Goal: Information Seeking & Learning: Learn about a topic

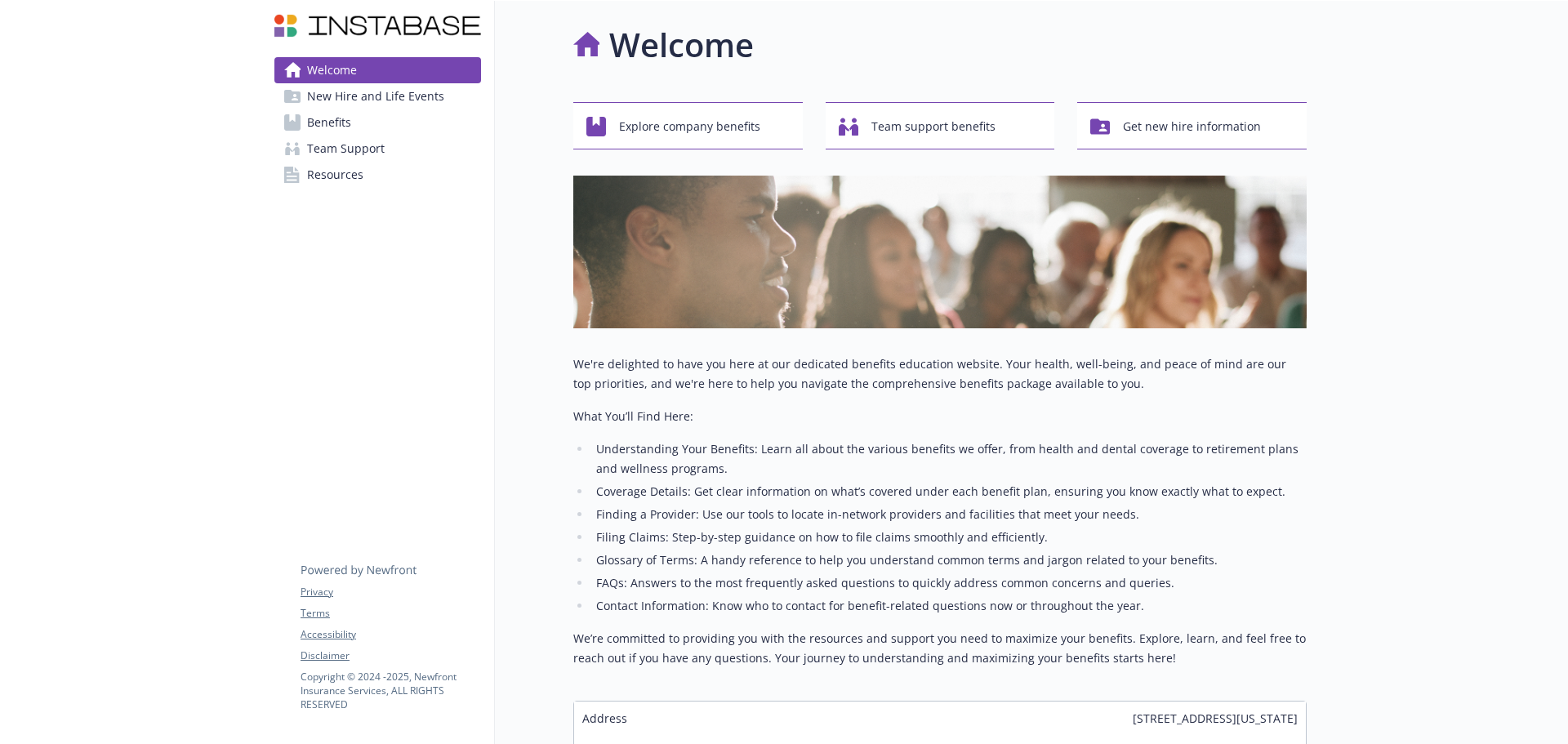
click at [362, 108] on span "New Hire and Life Events" at bounding box center [375, 96] width 137 height 26
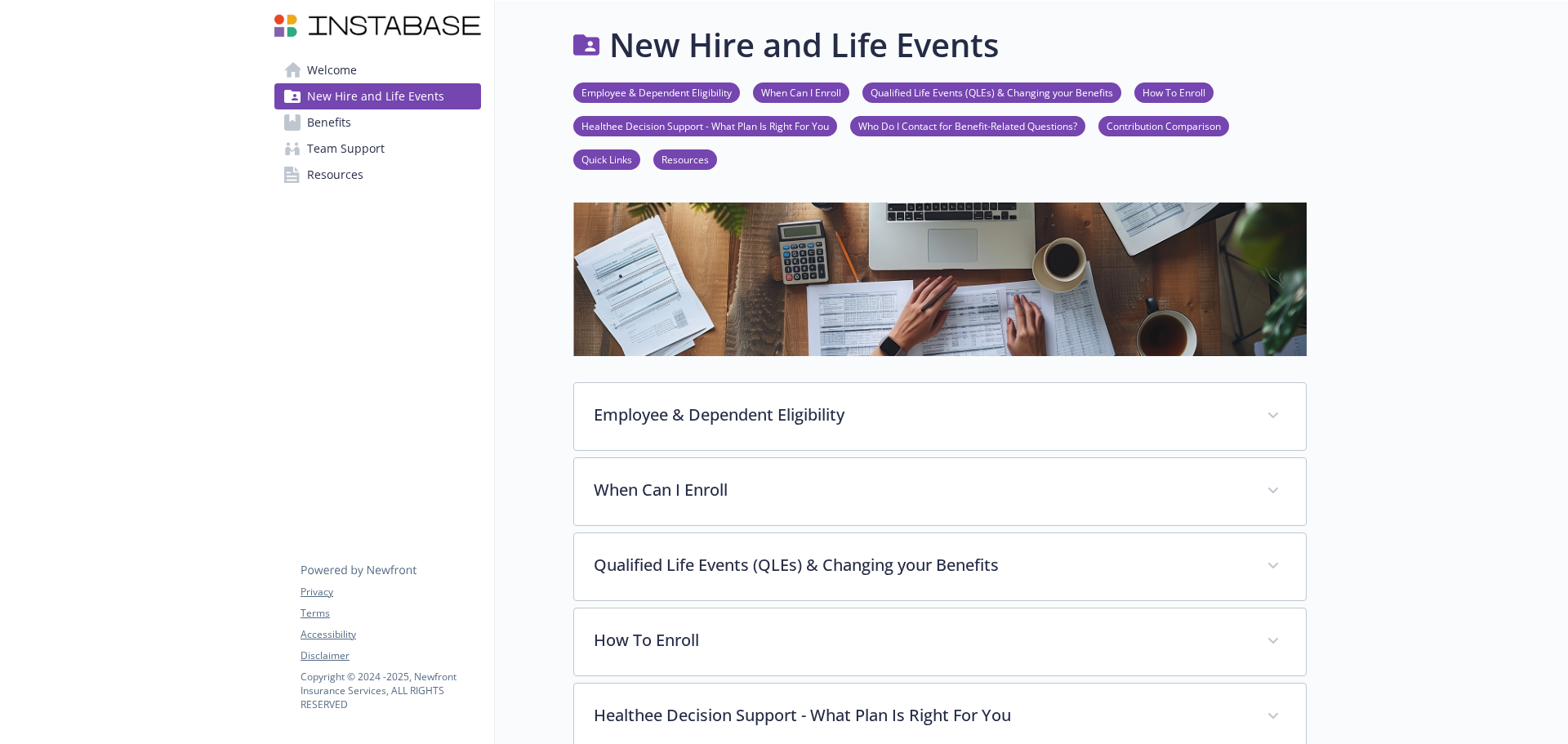
click at [354, 122] on link "Benefits" at bounding box center [378, 122] width 207 height 26
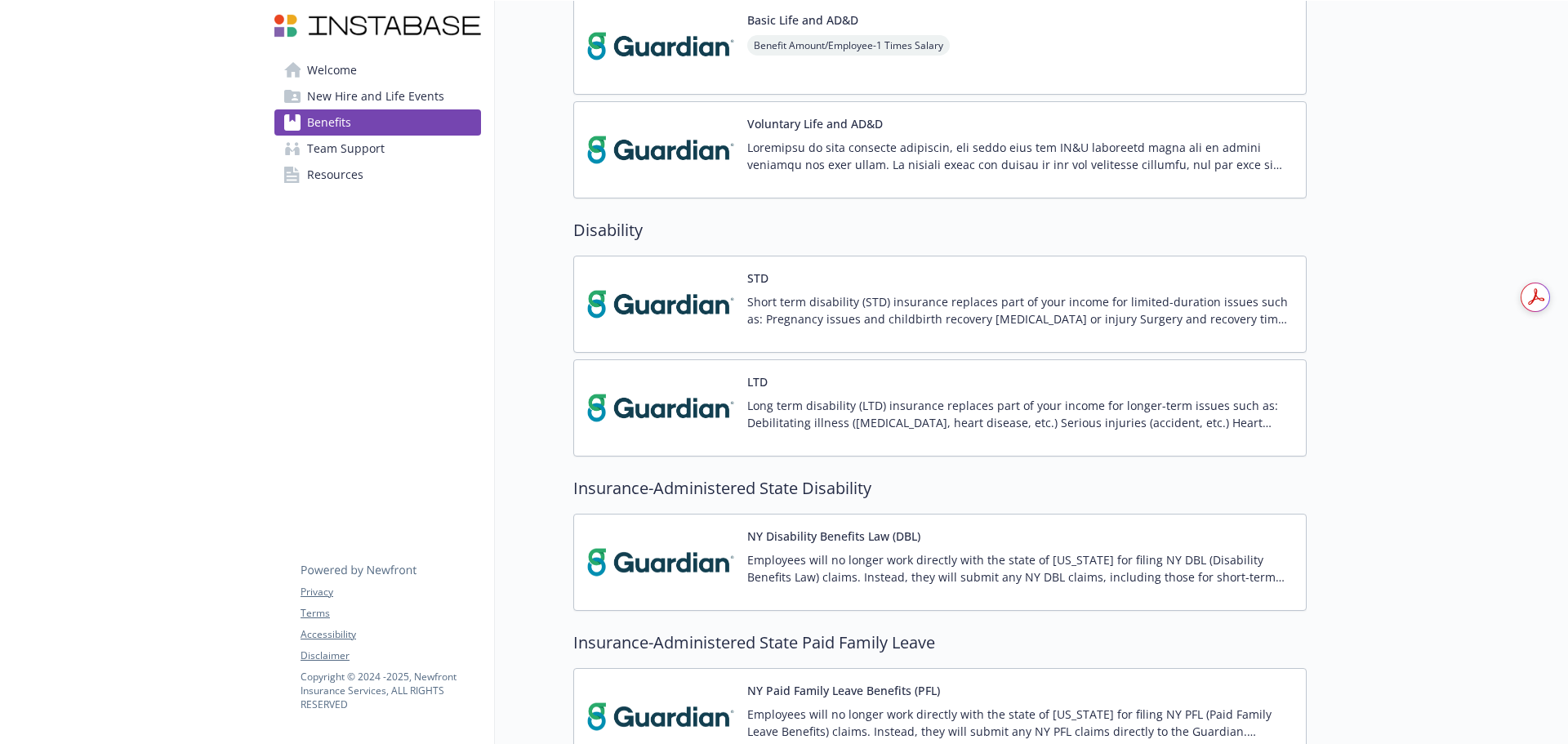
click at [682, 307] on img at bounding box center [661, 304] width 147 height 69
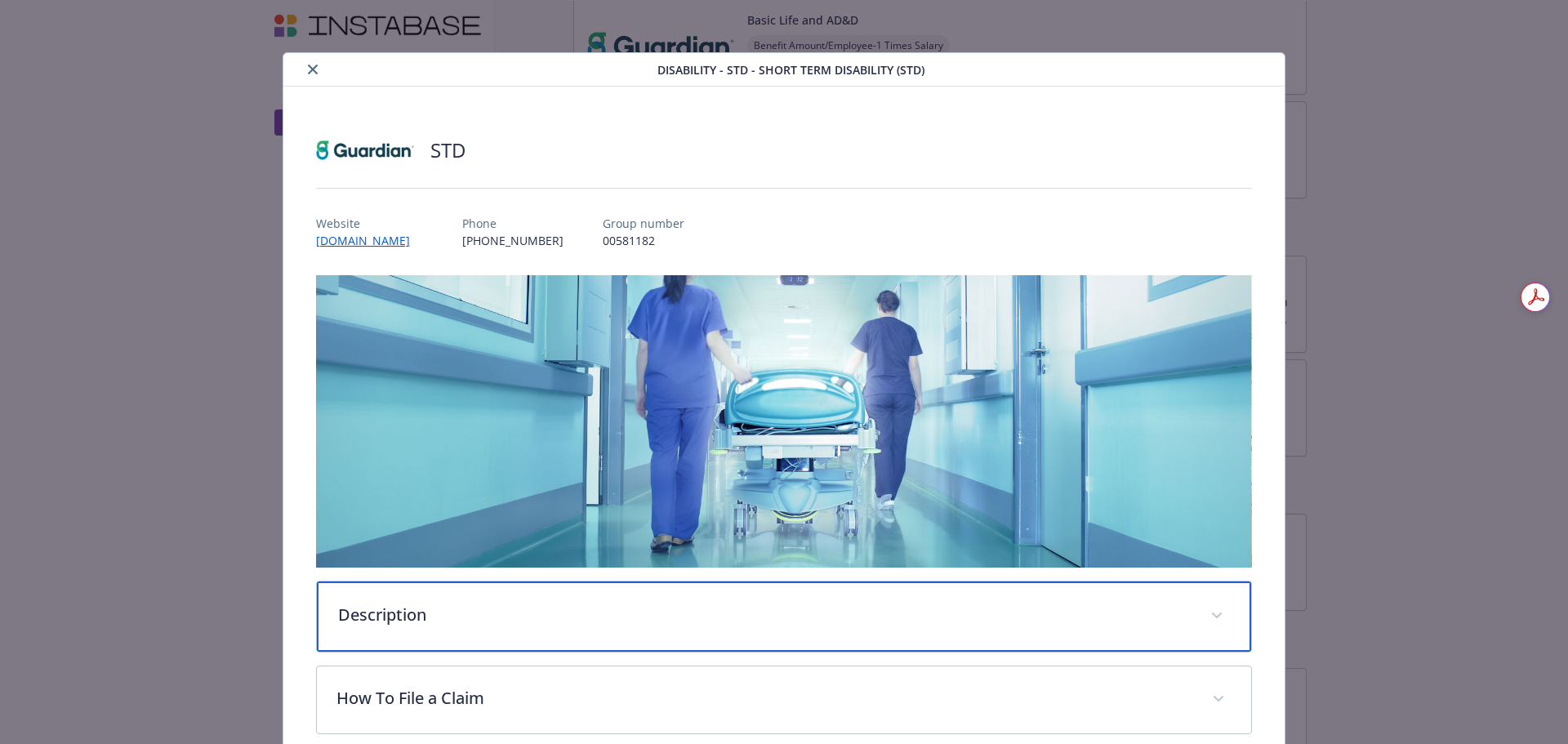
click at [671, 604] on p "Description" at bounding box center [764, 615] width 853 height 24
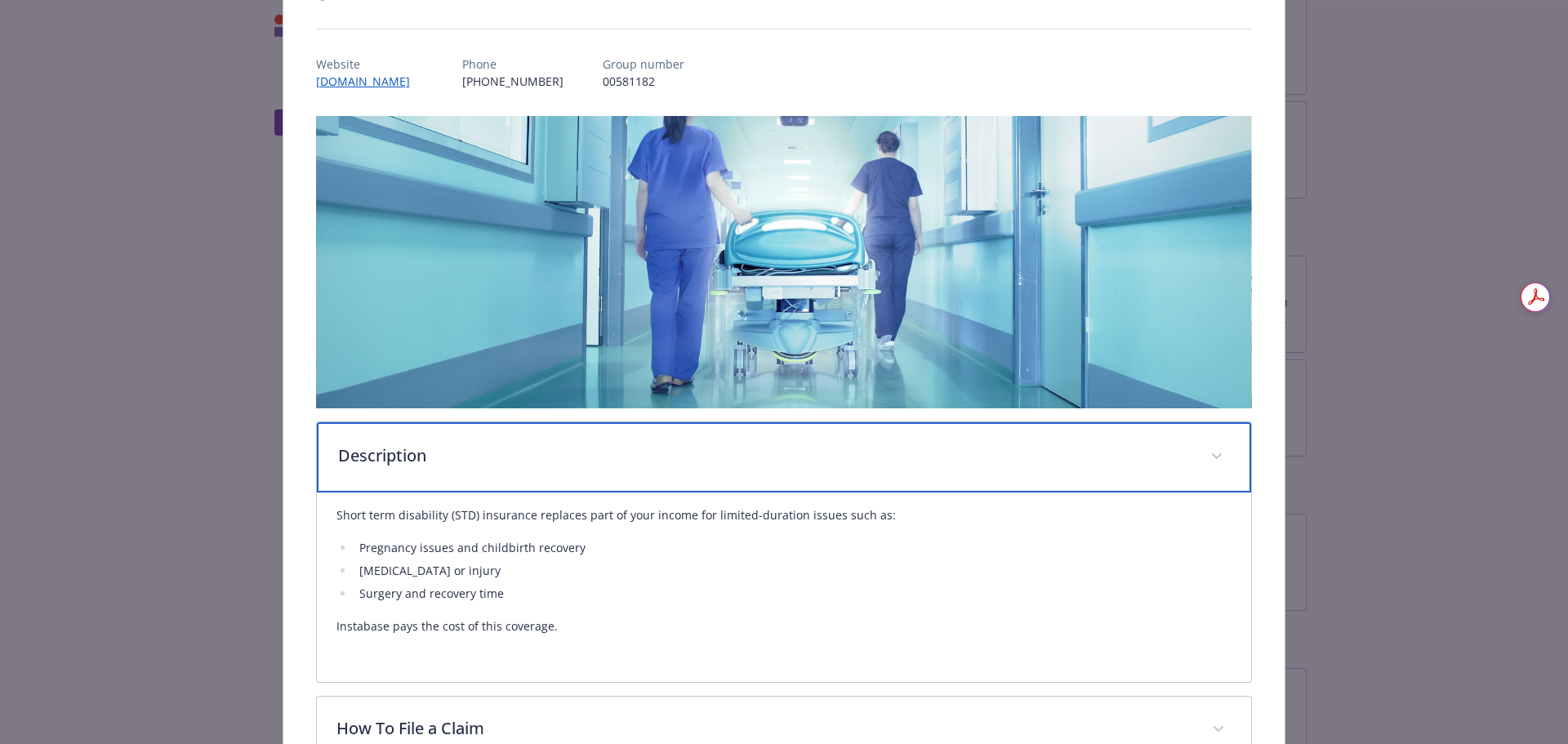
scroll to position [245, 0]
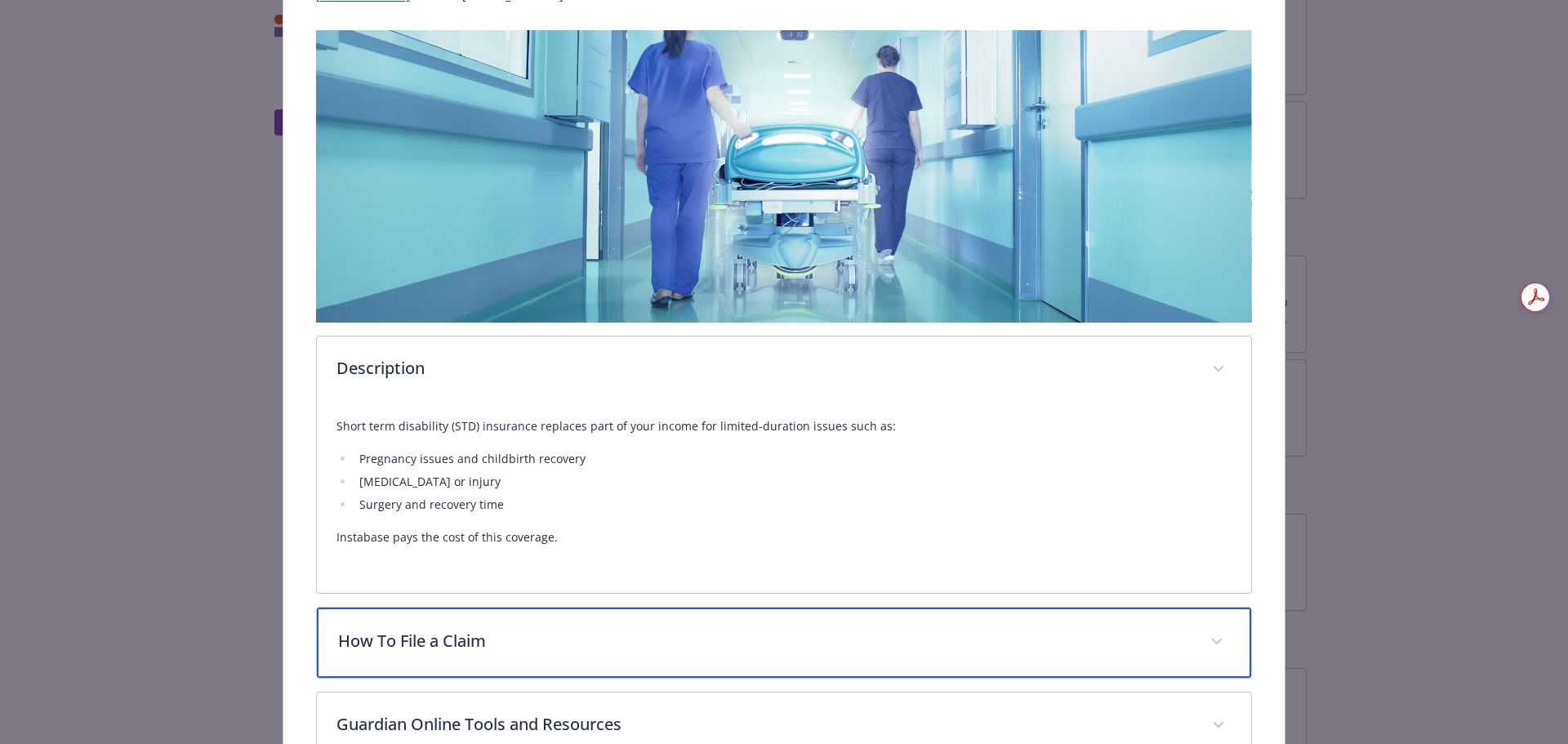
click at [740, 620] on div "How To File a Claim" at bounding box center [784, 642] width 935 height 70
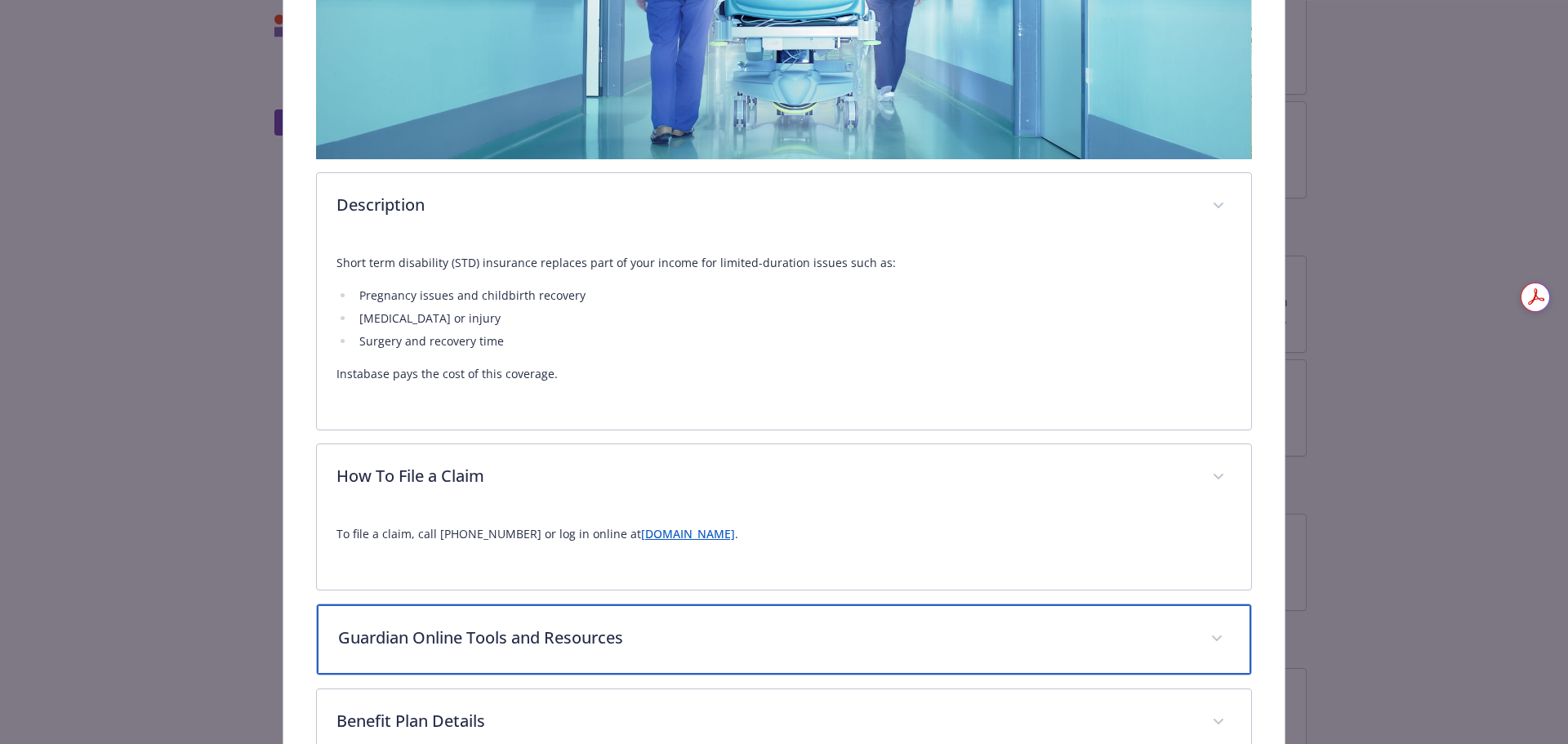
click at [761, 667] on div "Guardian Online Tools and Resources" at bounding box center [784, 640] width 935 height 70
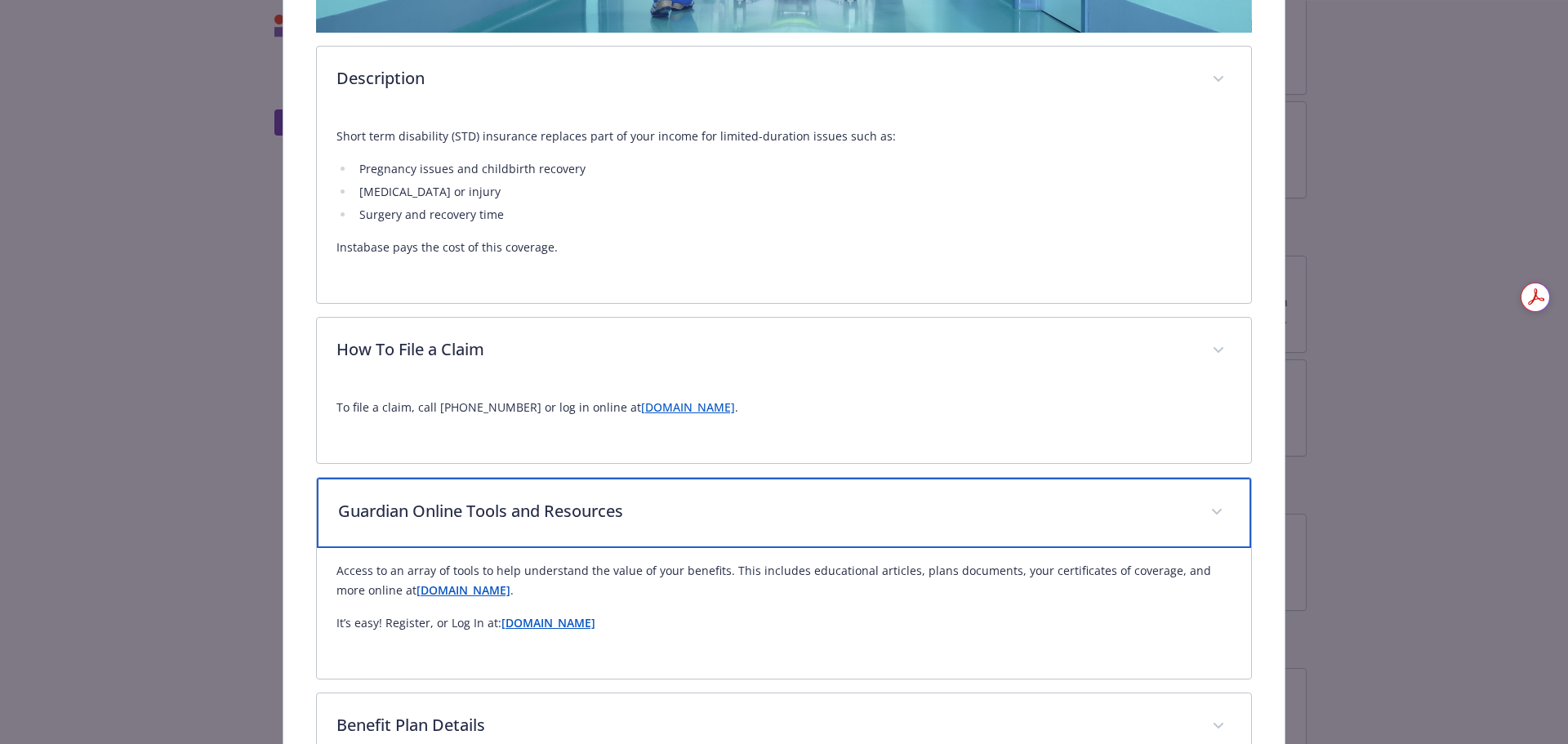
scroll to position [653, 0]
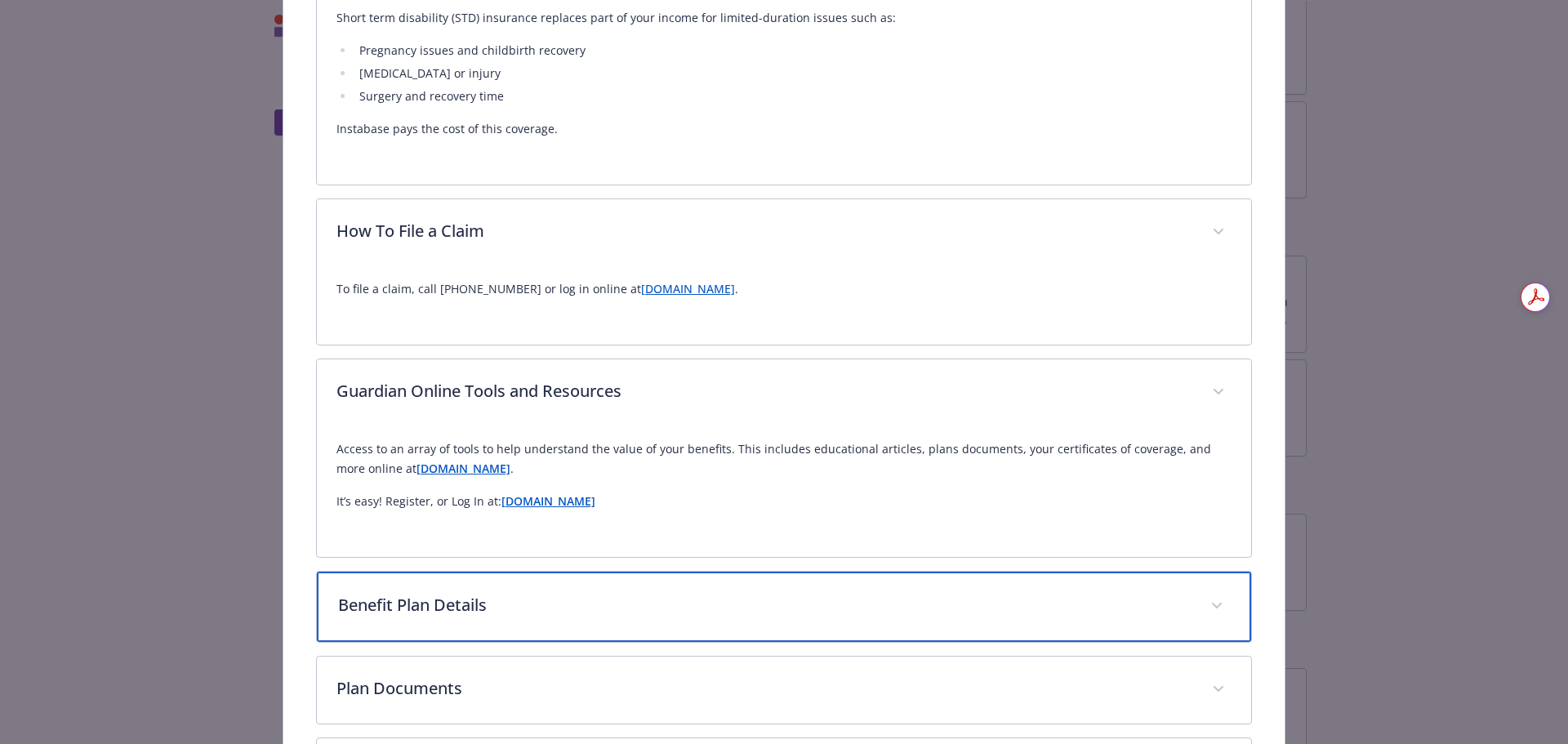
click at [778, 614] on p "Benefit Plan Details" at bounding box center [764, 605] width 853 height 24
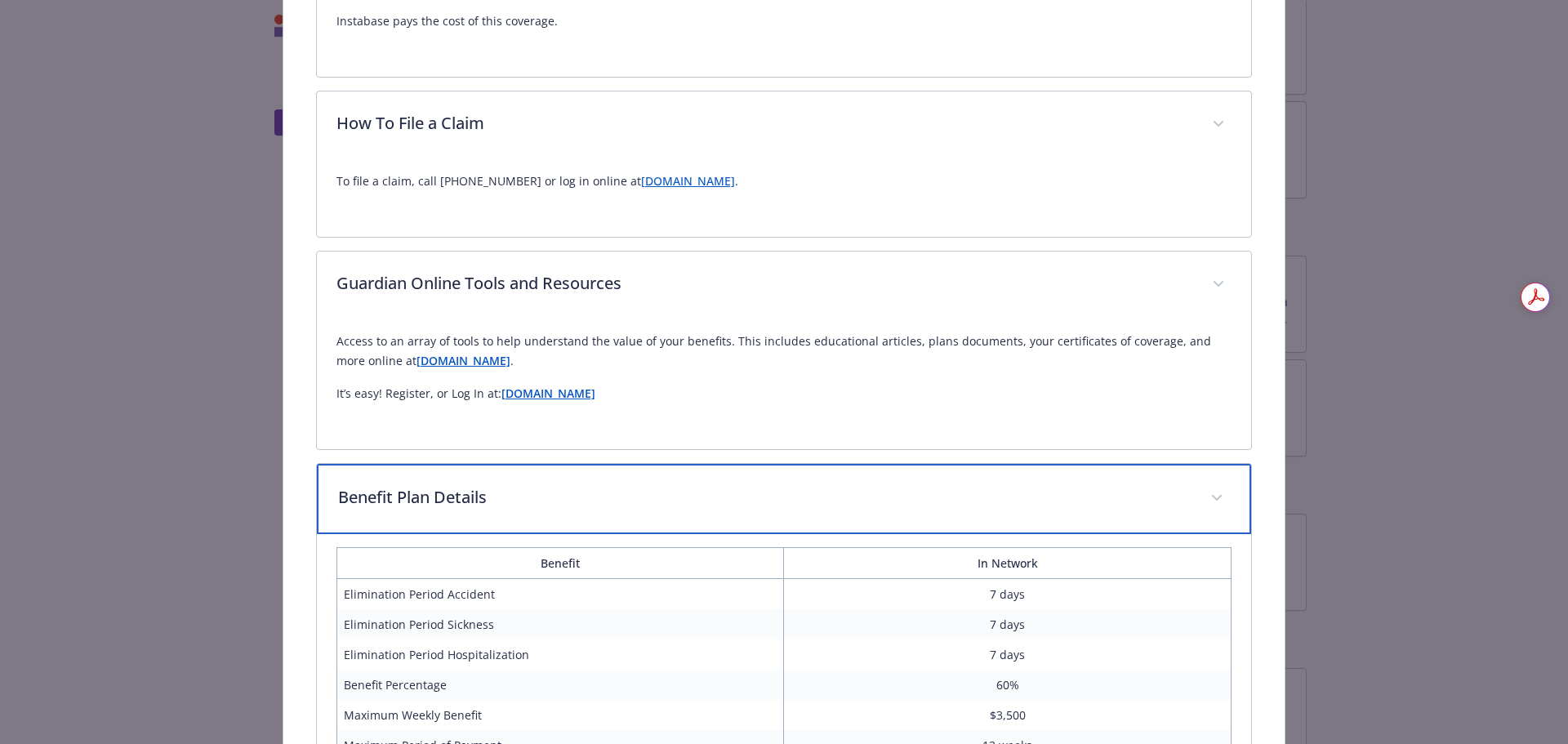
scroll to position [898, 0]
